Goal: Contribute content: Add original content to the website for others to see

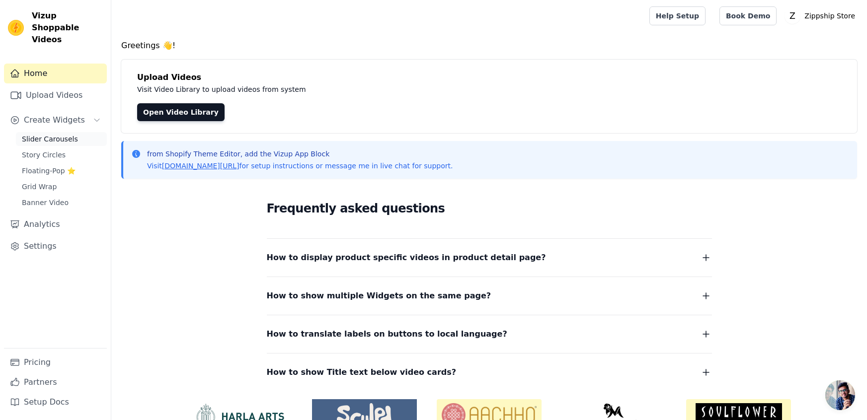
click at [47, 134] on span "Slider Carousels" at bounding box center [50, 139] width 56 height 10
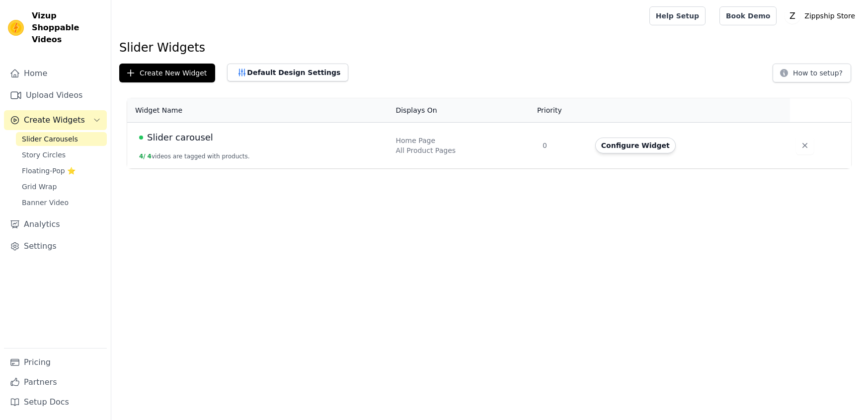
click at [343, 148] on td "Slider carousel 4 / 4 videos are tagged with products." at bounding box center [258, 146] width 262 height 46
click at [189, 138] on span "Slider carousel" at bounding box center [180, 138] width 66 height 14
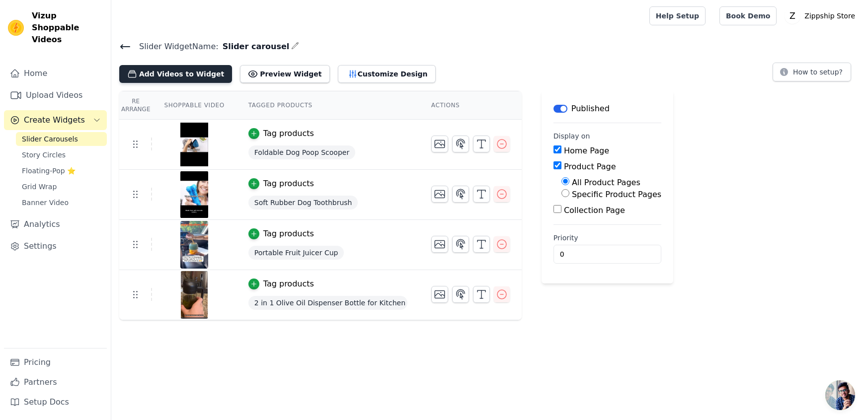
click at [182, 72] on button "Add Videos to Widget" at bounding box center [175, 74] width 113 height 18
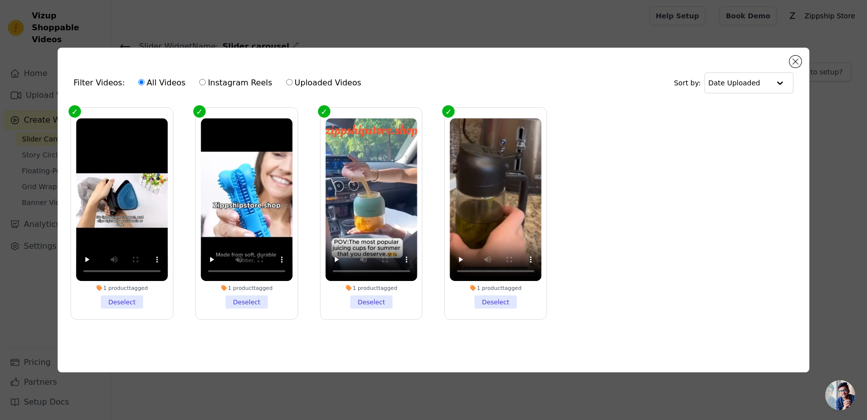
click at [286, 82] on label "Uploaded Videos" at bounding box center [324, 83] width 76 height 13
click at [286, 82] on input "Uploaded Videos" at bounding box center [289, 82] width 6 height 6
radio input "true"
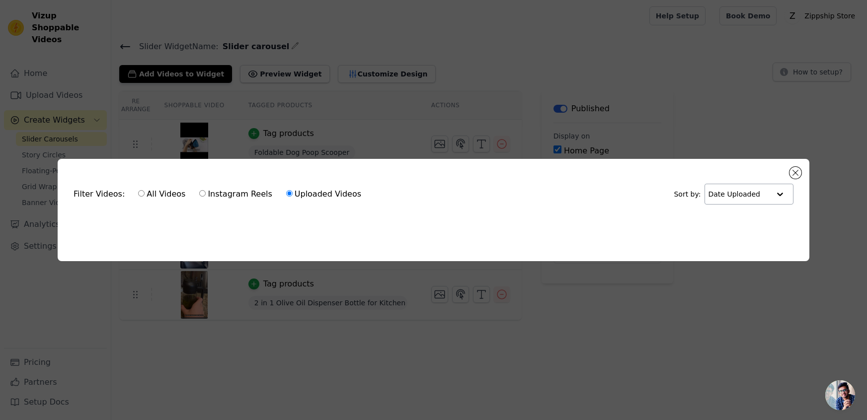
click at [752, 199] on input "text" at bounding box center [739, 194] width 62 height 20
click at [403, 249] on div "Filter Videos: All Videos Instagram Reels Uploaded Videos Sort by: Option Date …" at bounding box center [434, 210] width 752 height 102
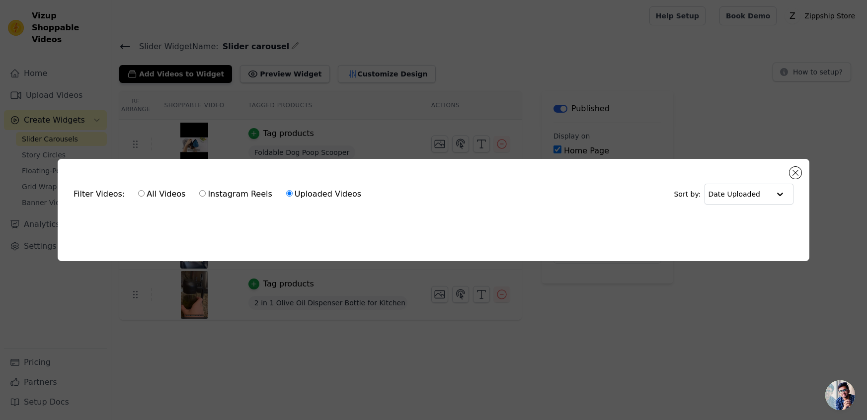
click at [201, 190] on label "Instagram Reels" at bounding box center [236, 194] width 74 height 13
click at [201, 190] on input "Instagram Reels" at bounding box center [202, 193] width 6 height 6
radio input "true"
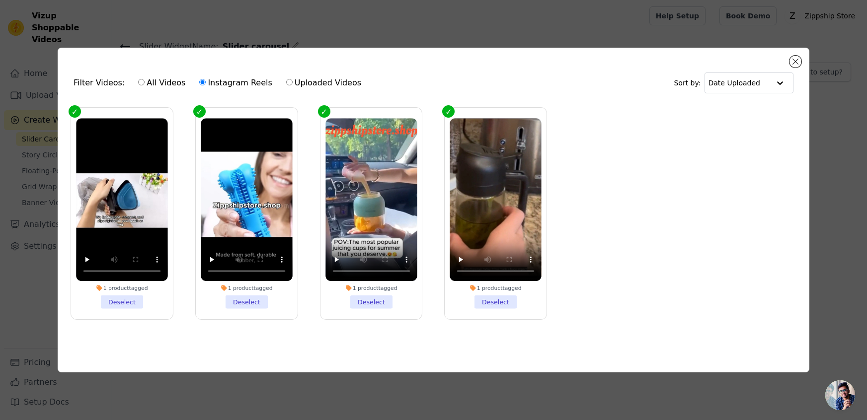
click at [138, 82] on input "All Videos" at bounding box center [141, 82] width 6 height 6
radio input "true"
click at [794, 62] on button "Close modal" at bounding box center [796, 62] width 12 height 12
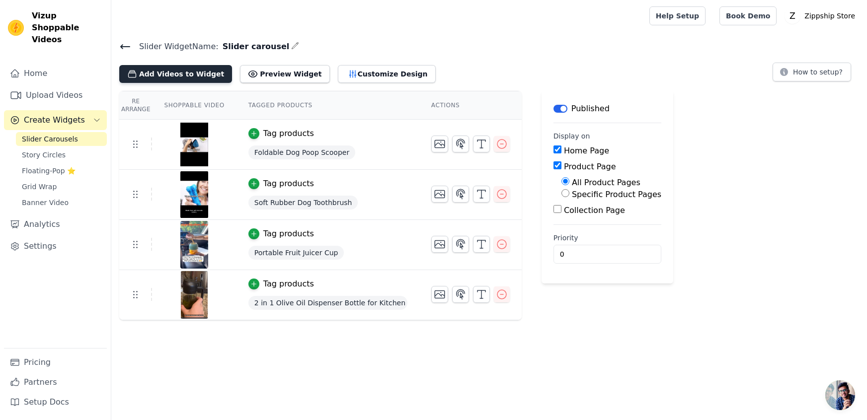
click at [186, 69] on button "Add Videos to Widget" at bounding box center [175, 74] width 113 height 18
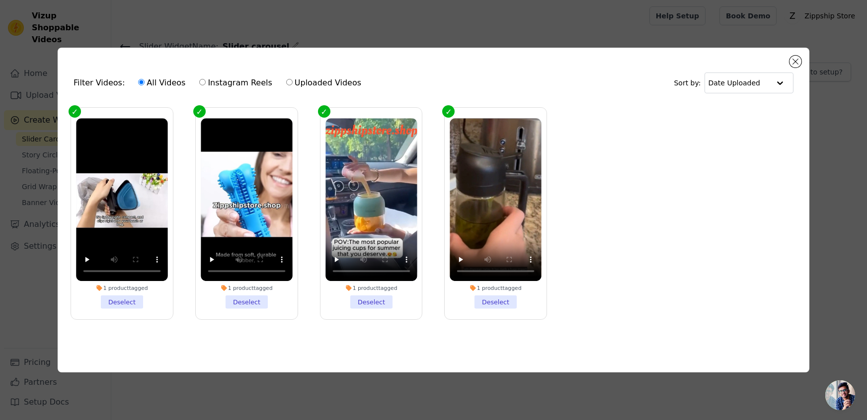
click at [199, 84] on input "Instagram Reels" at bounding box center [202, 82] width 6 height 6
radio input "true"
click at [796, 61] on button "Close modal" at bounding box center [796, 62] width 12 height 12
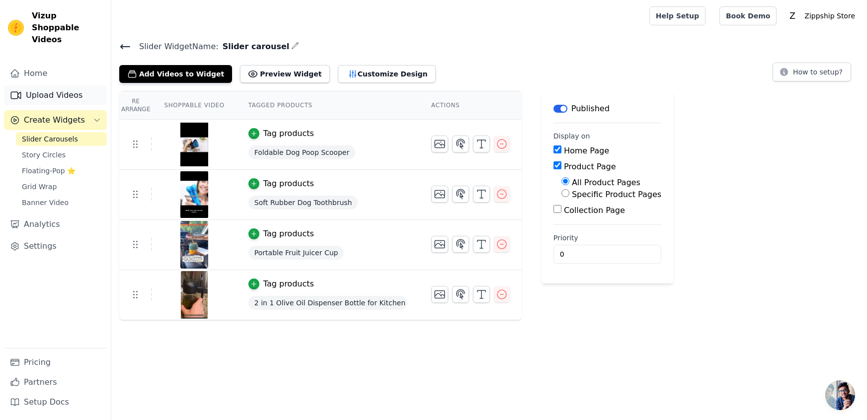
click at [72, 86] on link "Upload Videos" at bounding box center [55, 95] width 103 height 20
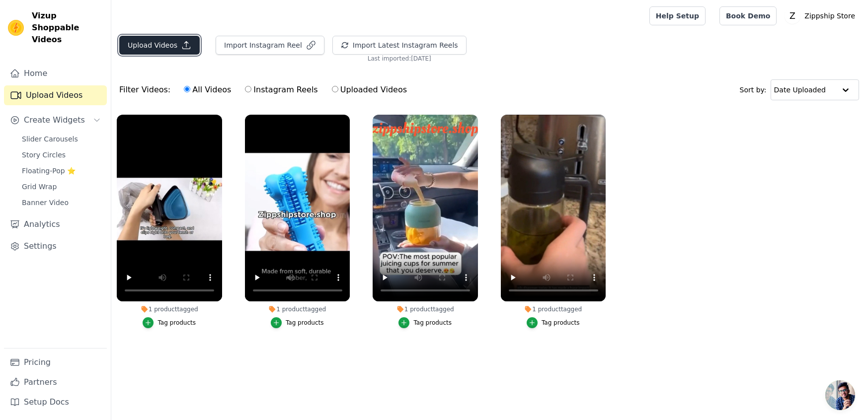
click at [172, 42] on button "Upload Videos" at bounding box center [159, 45] width 80 height 19
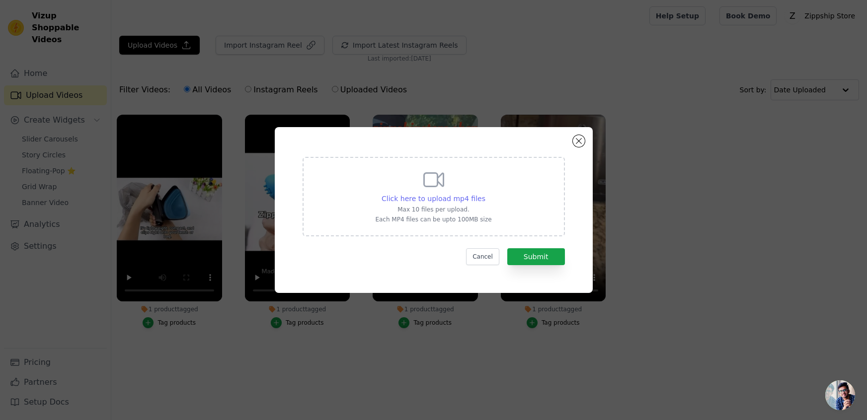
click at [432, 198] on span "Click here to upload mp4 files" at bounding box center [434, 199] width 104 height 8
click at [485, 194] on input "Click here to upload mp4 files Max 10 files per upload. Each MP4 files can be u…" at bounding box center [485, 193] width 0 height 0
type input "C:\fakepath\VID-20250817-WA0002.mp4"
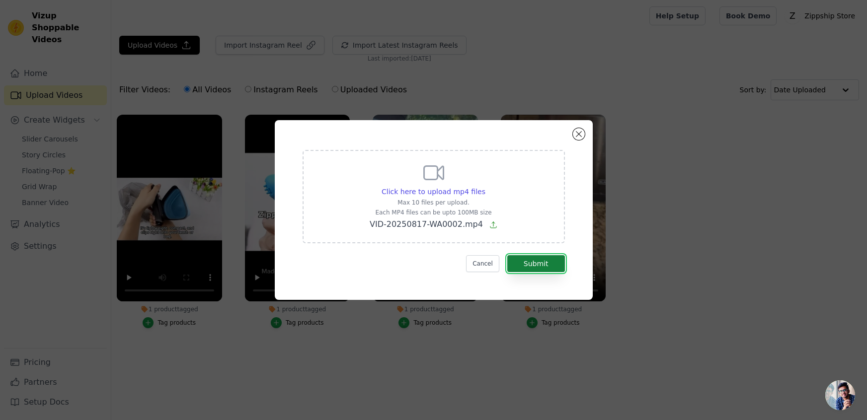
click at [543, 264] on button "Submit" at bounding box center [536, 263] width 58 height 17
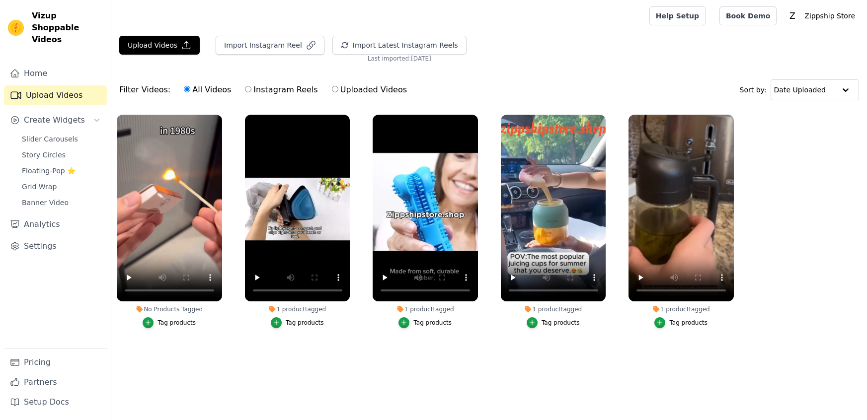
click at [163, 323] on div "Tag products" at bounding box center [177, 323] width 38 height 8
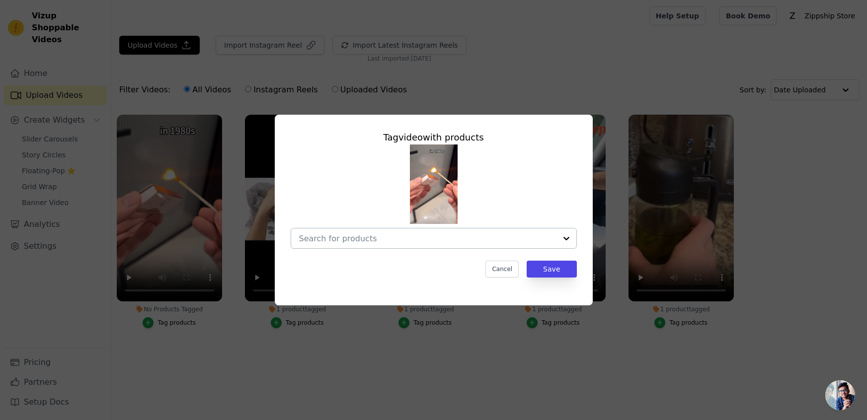
click at [358, 239] on input "No Products Tagged Tag video with products Cancel Save Tag products" at bounding box center [427, 238] width 257 height 9
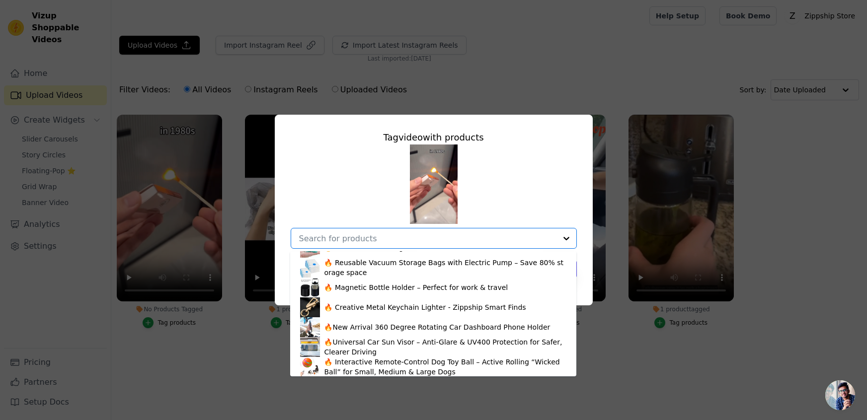
scroll to position [334, 0]
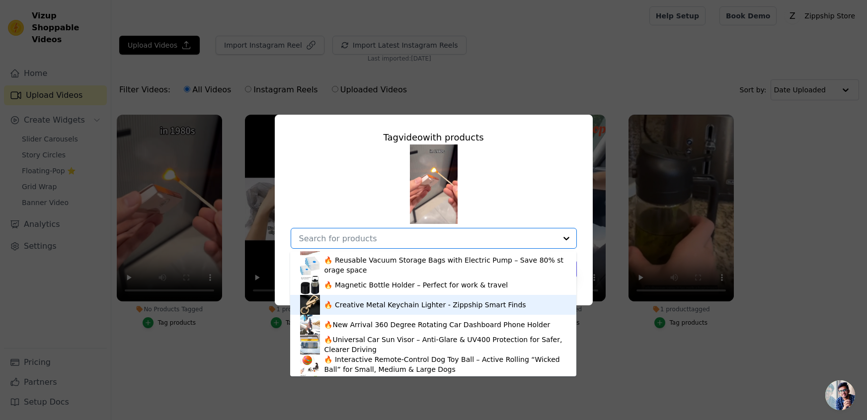
click at [394, 308] on div "🔥 Creative Metal Keychain Lighter - Zippship Smart Finds" at bounding box center [425, 305] width 202 height 10
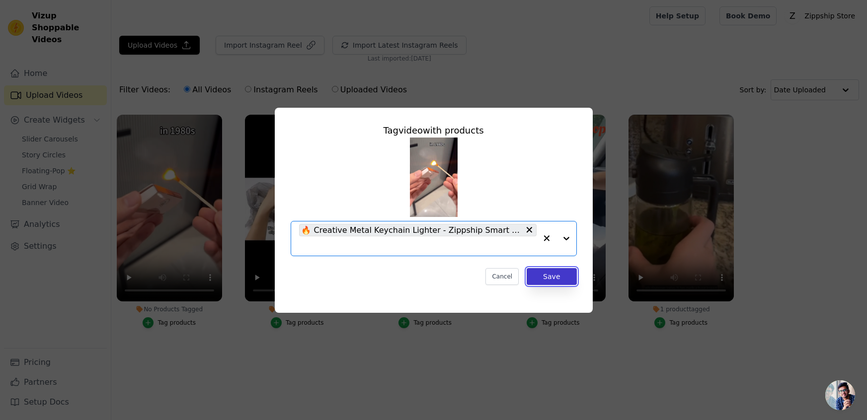
click at [563, 276] on button "Save" at bounding box center [552, 276] width 50 height 17
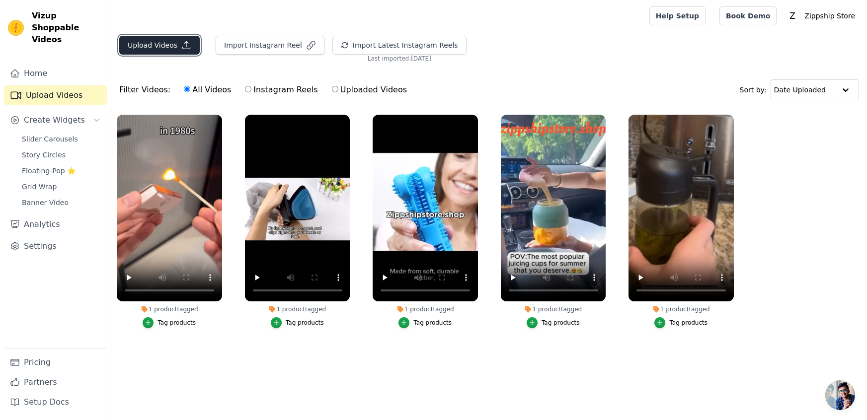
click at [162, 41] on button "Upload Videos" at bounding box center [159, 45] width 80 height 19
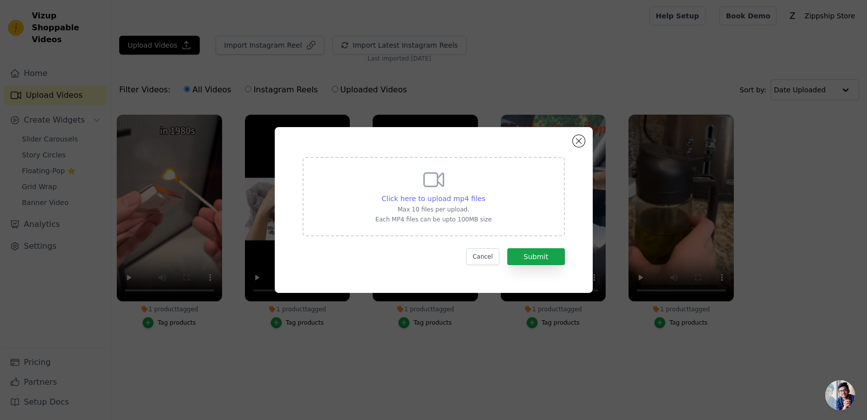
click at [402, 195] on span "Click here to upload mp4 files" at bounding box center [434, 199] width 104 height 8
click at [485, 194] on input "Click here to upload mp4 files Max 10 files per upload. Each MP4 files can be u…" at bounding box center [485, 193] width 0 height 0
click at [458, 202] on div "Click here to upload mp4 files" at bounding box center [434, 199] width 104 height 10
click at [485, 194] on input "Click here to upload mp4 files Max 10 files per upload. Each MP4 files can be u…" at bounding box center [485, 193] width 0 height 0
type input "C:\fakepath\VID-20250817-WA0010.mp4"
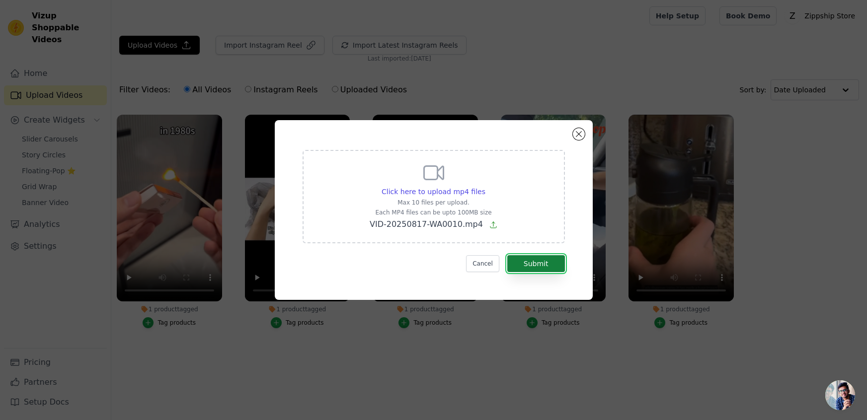
click at [551, 270] on button "Submit" at bounding box center [536, 263] width 58 height 17
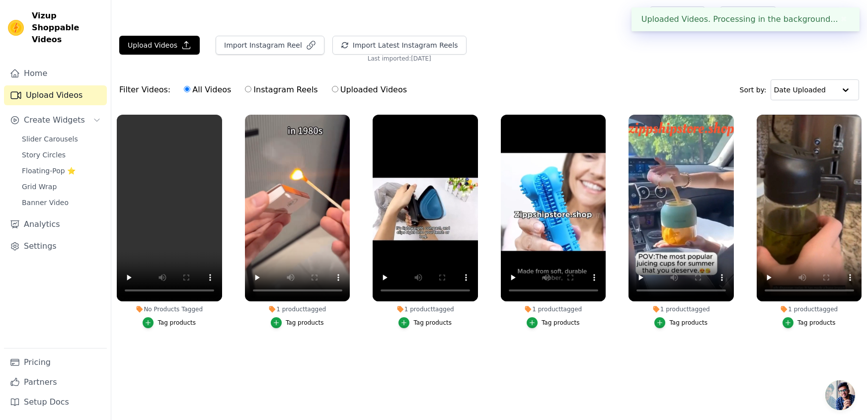
click at [174, 322] on div "Tag products" at bounding box center [177, 323] width 38 height 8
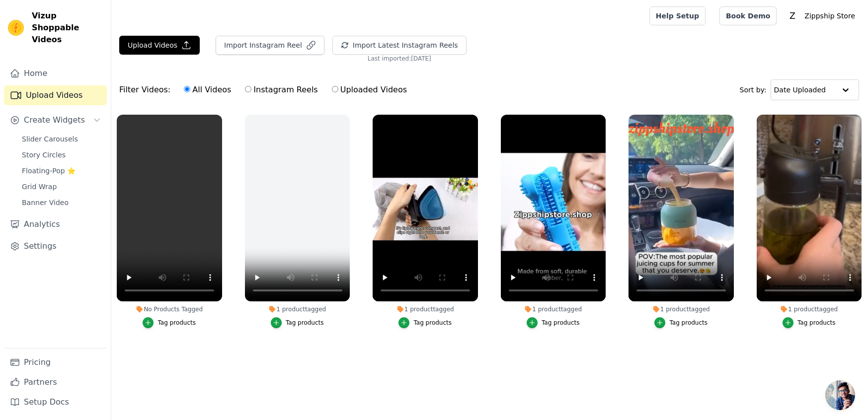
click at [165, 324] on div "Tag products" at bounding box center [177, 323] width 38 height 8
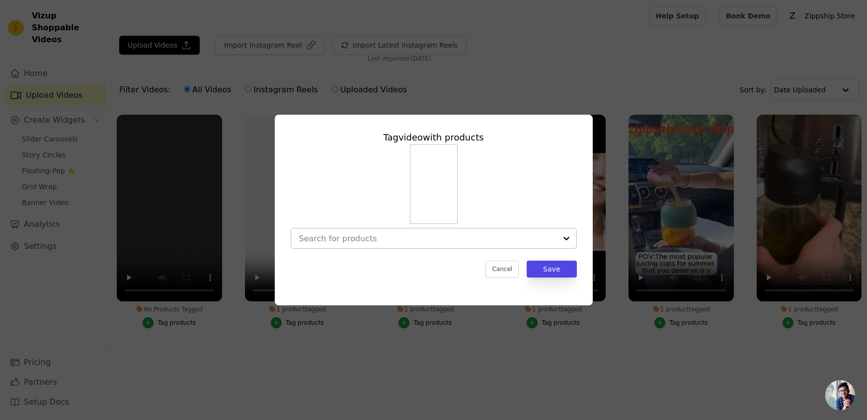
click at [443, 237] on input "No Products Tagged Tag video with products Cancel Save Tag products" at bounding box center [427, 238] width 257 height 9
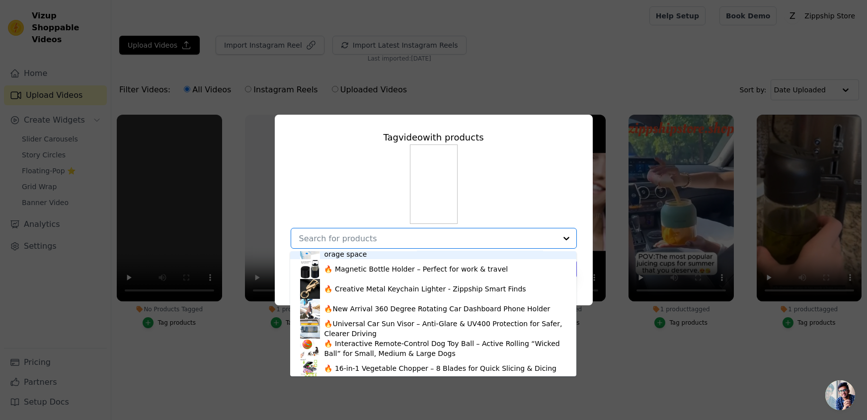
scroll to position [351, 0]
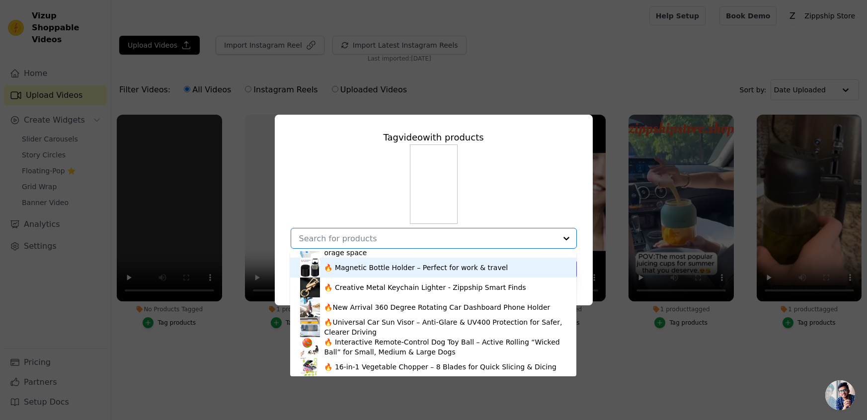
click at [425, 271] on div "🔥 Magnetic Bottle Holder – Perfect for work & travel" at bounding box center [416, 268] width 184 height 10
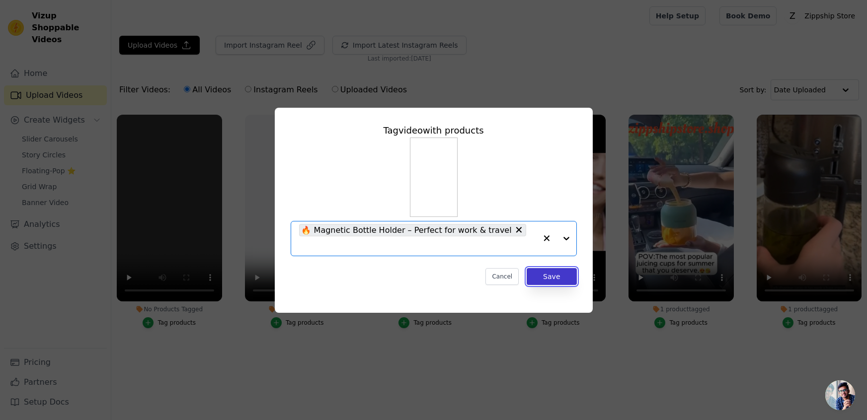
click at [549, 271] on button "Save" at bounding box center [552, 276] width 50 height 17
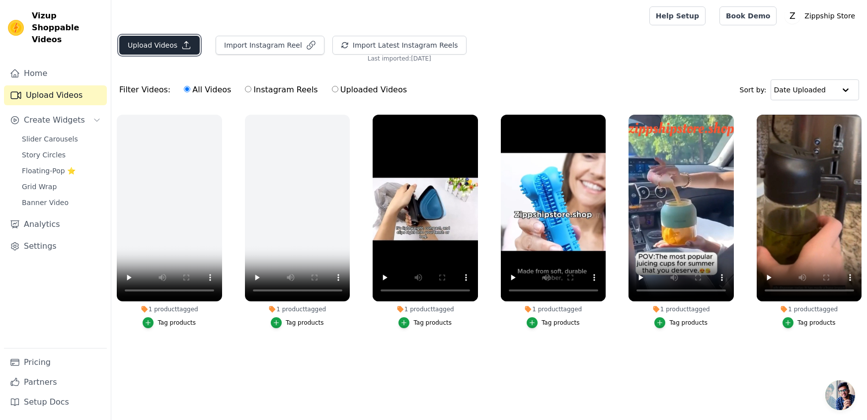
click at [155, 51] on button "Upload Videos" at bounding box center [159, 45] width 80 height 19
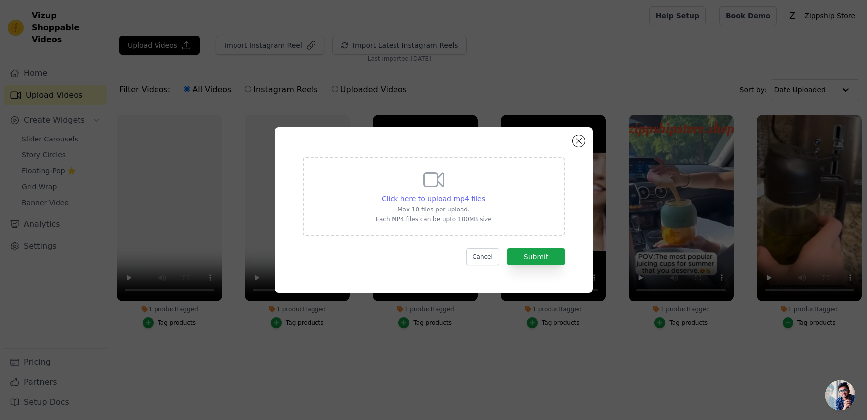
click at [415, 198] on span "Click here to upload mp4 files" at bounding box center [434, 199] width 104 height 8
click at [485, 194] on input "Click here to upload mp4 files Max 10 files per upload. Each MP4 files can be u…" at bounding box center [485, 193] width 0 height 0
type input "C:\fakepath\VID-20250817-WA0008.mp4"
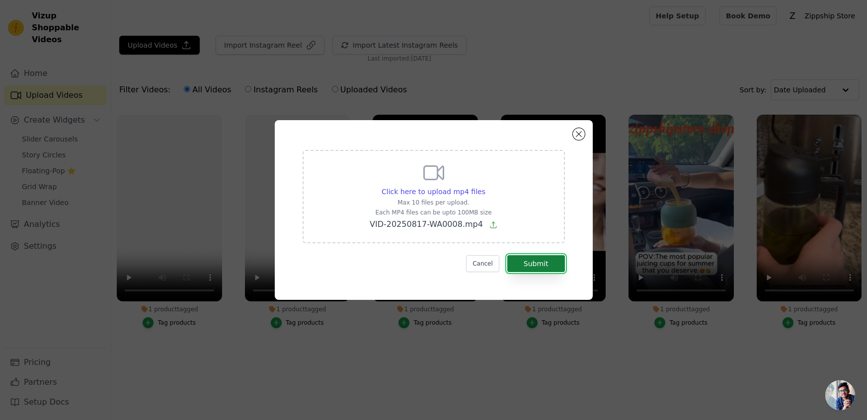
click at [549, 265] on button "Submit" at bounding box center [536, 263] width 58 height 17
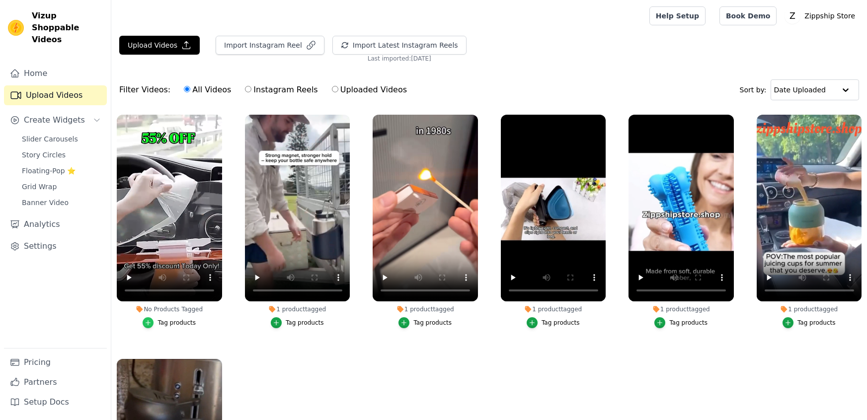
click at [151, 322] on icon "button" at bounding box center [148, 323] width 4 height 4
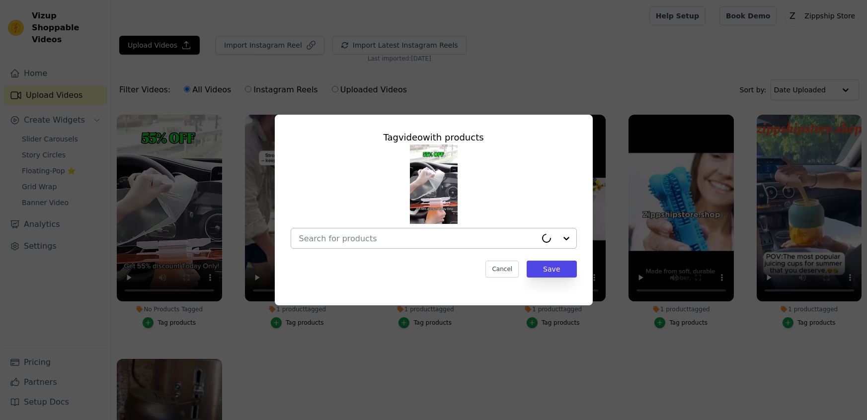
click at [395, 240] on input "No Products Tagged Tag video with products Cancel Save Tag products" at bounding box center [418, 238] width 238 height 9
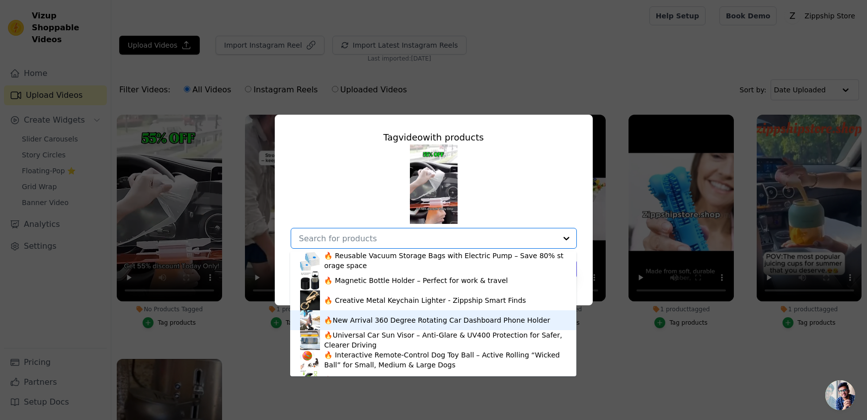
scroll to position [351, 0]
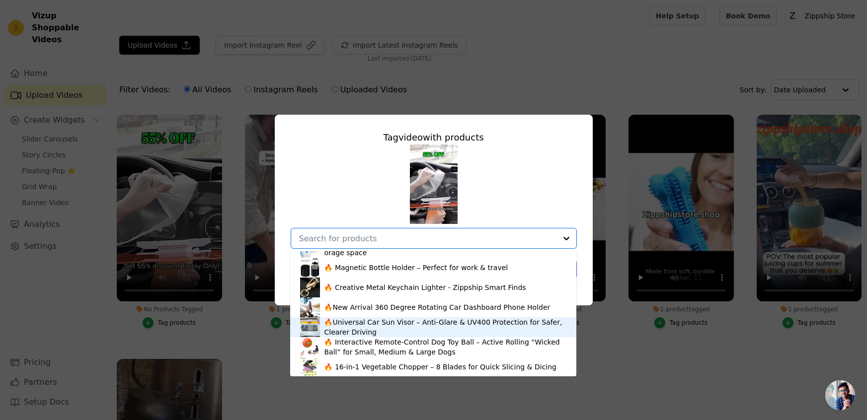
click at [409, 323] on div "🔥Universal Car Sun Visor – Anti-Glare & UV400 Protection for Safer, Clearer Dri…" at bounding box center [445, 327] width 242 height 20
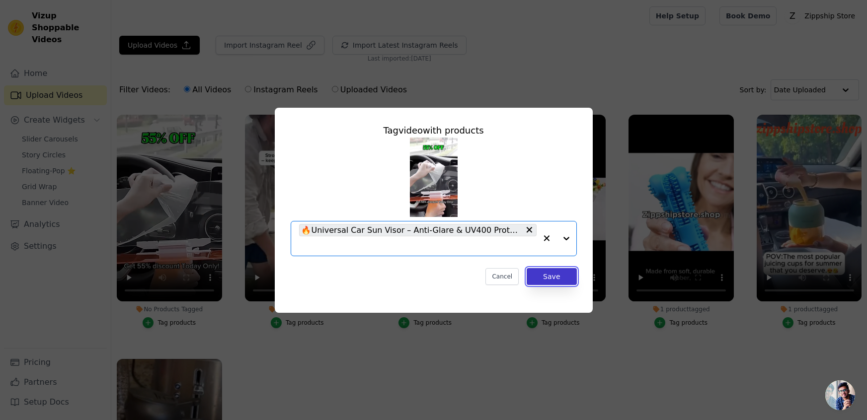
click at [545, 275] on button "Save" at bounding box center [552, 276] width 50 height 17
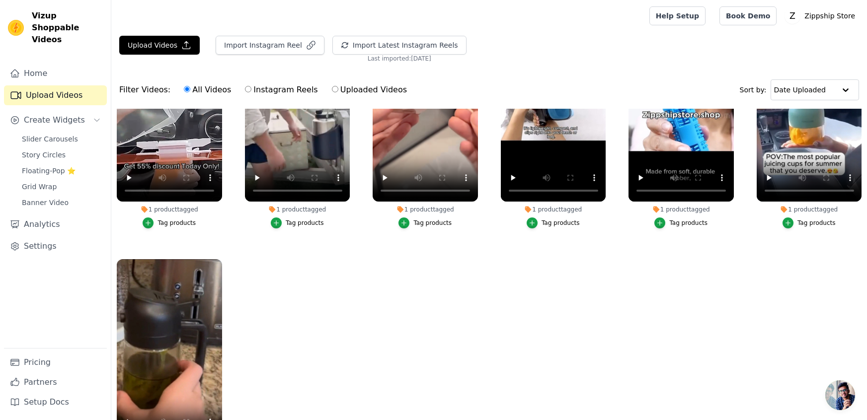
scroll to position [0, 0]
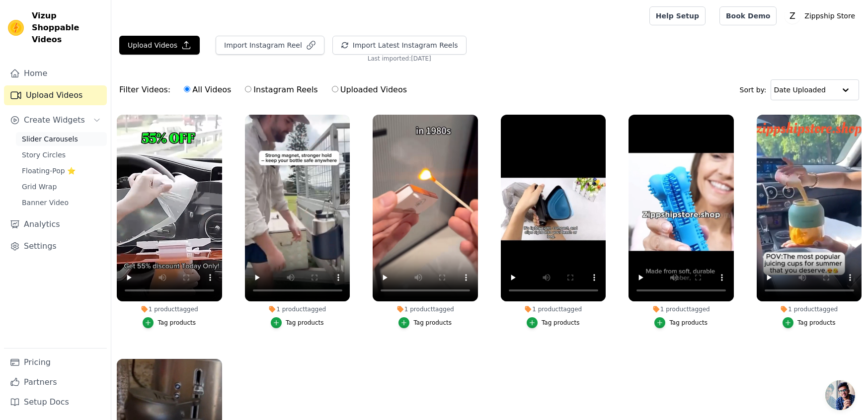
click at [64, 134] on span "Slider Carousels" at bounding box center [50, 139] width 56 height 10
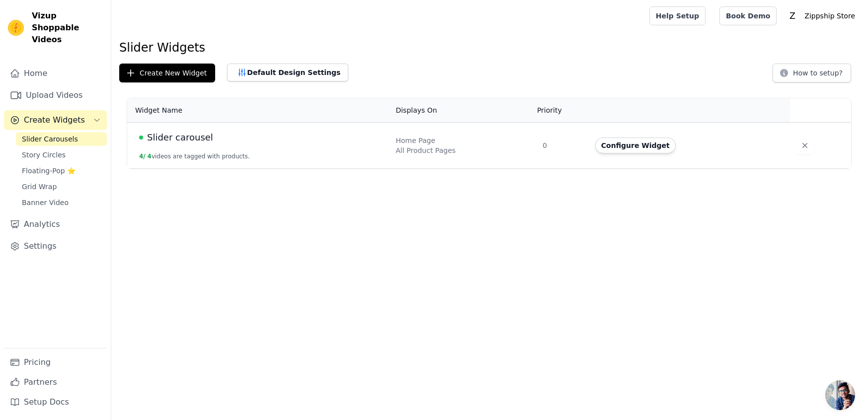
click at [202, 143] on span "Slider carousel" at bounding box center [180, 138] width 66 height 14
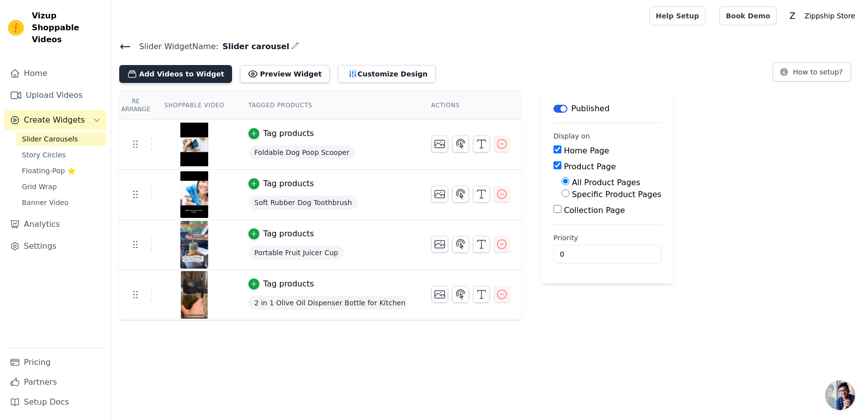
click at [186, 73] on button "Add Videos to Widget" at bounding box center [175, 74] width 113 height 18
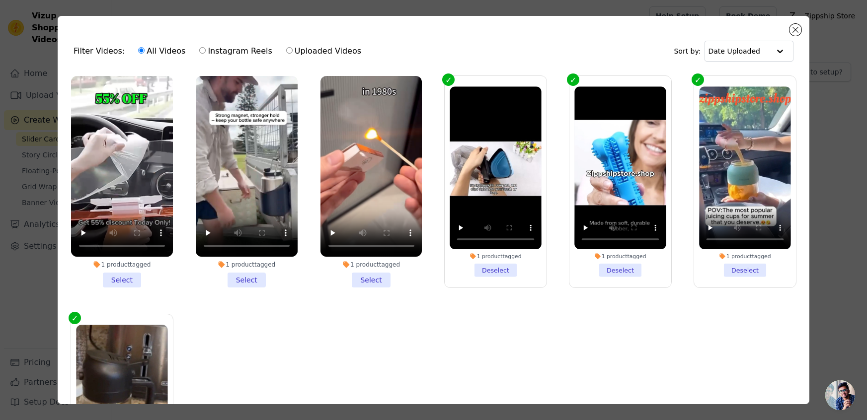
click at [363, 279] on li "1 product tagged Select" at bounding box center [371, 182] width 102 height 212
click at [0, 0] on input "1 product tagged Select" at bounding box center [0, 0] width 0 height 0
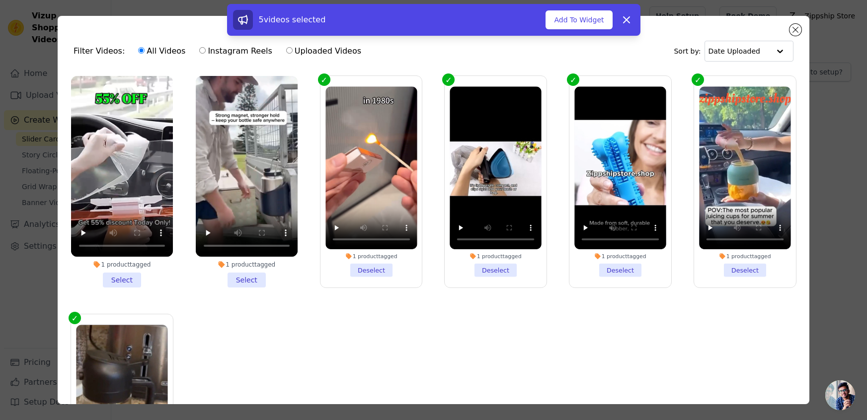
click at [254, 279] on li "1 product tagged Select" at bounding box center [247, 182] width 102 height 212
click at [0, 0] on input "1 product tagged Select" at bounding box center [0, 0] width 0 height 0
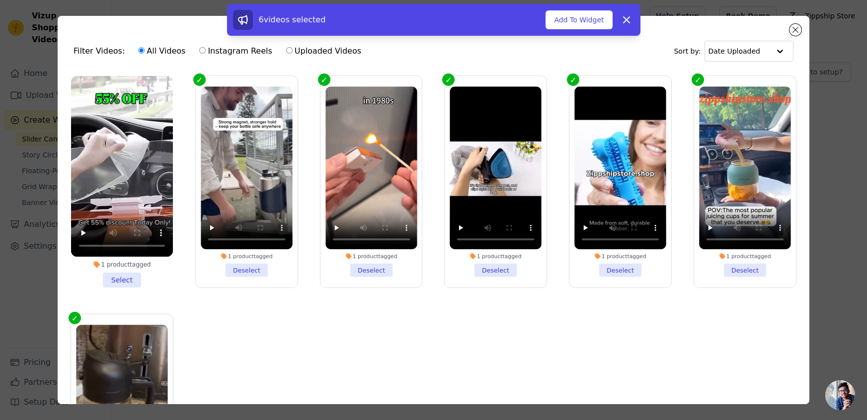
click at [128, 284] on li "1 product tagged Select" at bounding box center [122, 182] width 102 height 212
click at [0, 0] on input "1 product tagged Select" at bounding box center [0, 0] width 0 height 0
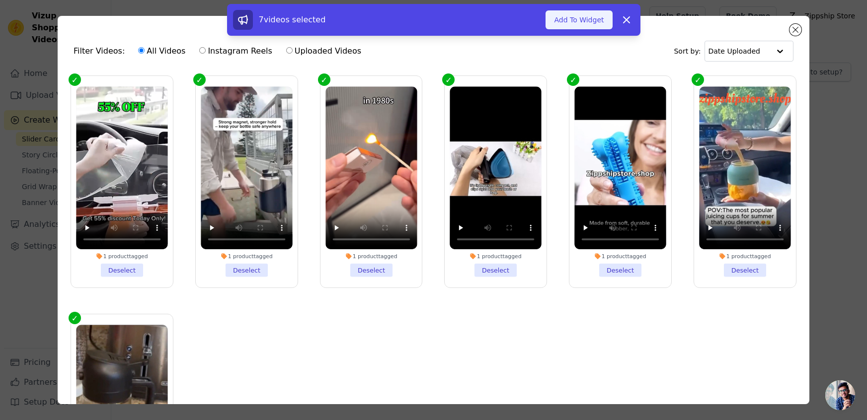
click at [572, 19] on button "Add To Widget" at bounding box center [579, 19] width 67 height 19
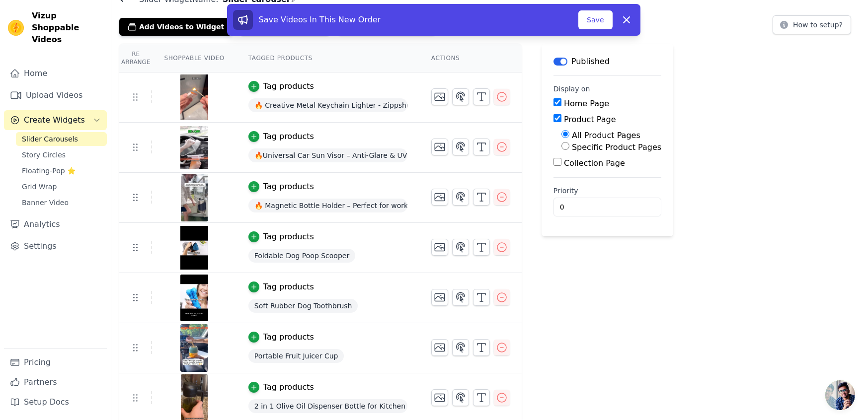
scroll to position [49, 0]
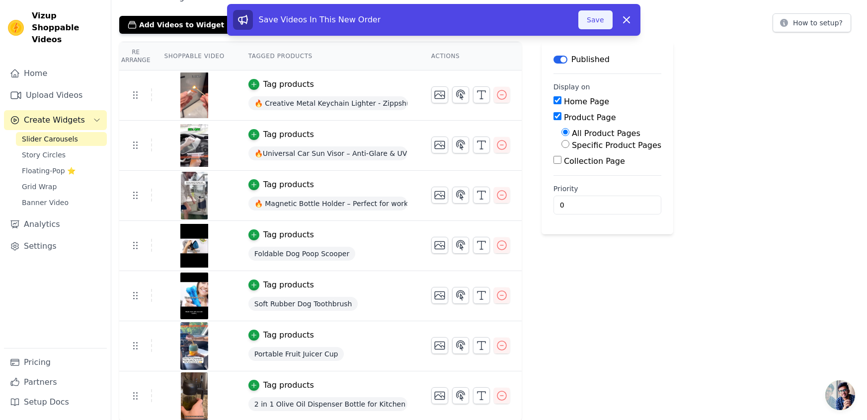
click at [603, 18] on button "Save" at bounding box center [595, 19] width 34 height 19
